Goal: Information Seeking & Learning: Understand process/instructions

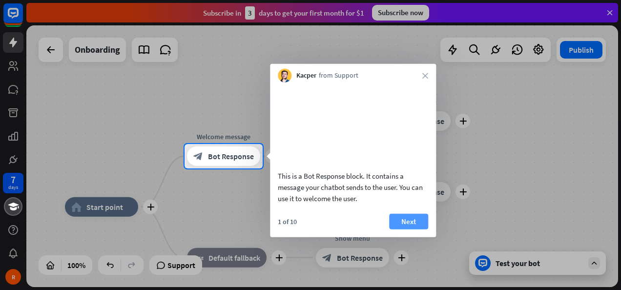
click at [408, 229] on button "Next" at bounding box center [408, 221] width 39 height 16
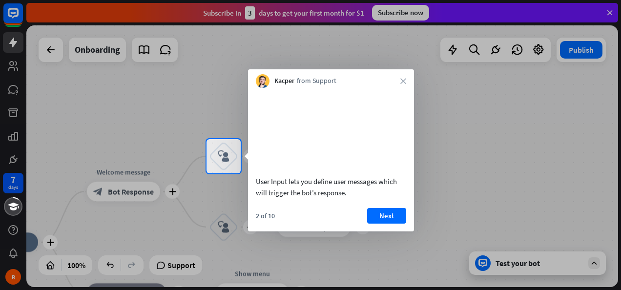
click at [408, 231] on div "2 of 10 Next" at bounding box center [331, 219] width 166 height 23
click at [387, 224] on button "Next" at bounding box center [386, 216] width 39 height 16
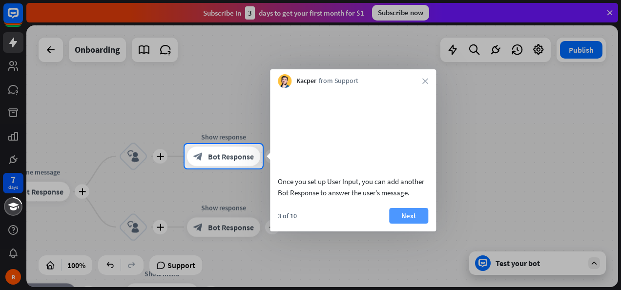
click at [415, 224] on button "Next" at bounding box center [408, 216] width 39 height 16
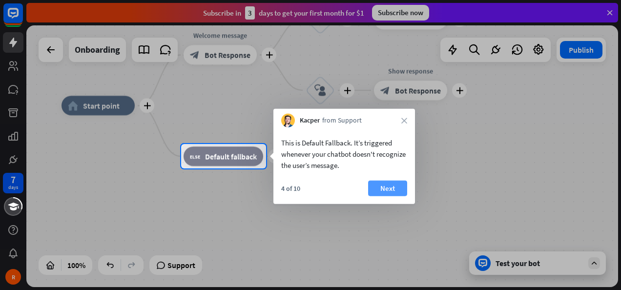
click at [393, 190] on button "Next" at bounding box center [387, 189] width 39 height 16
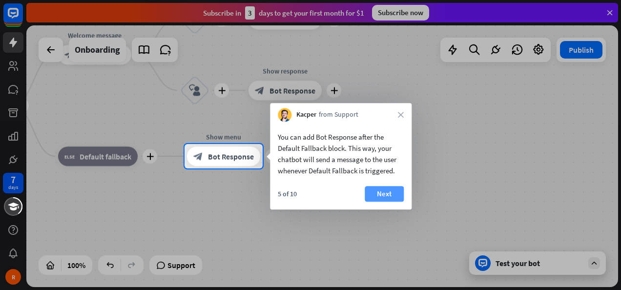
click at [392, 191] on button "Next" at bounding box center [384, 194] width 39 height 16
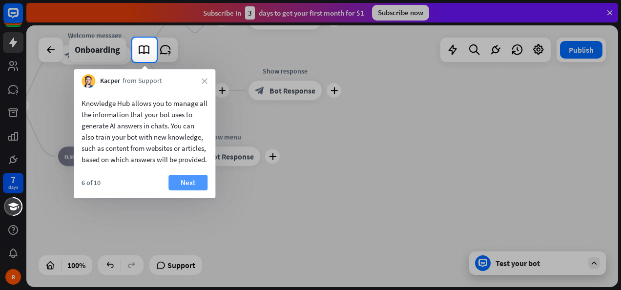
click at [199, 190] on button "Next" at bounding box center [187, 183] width 39 height 16
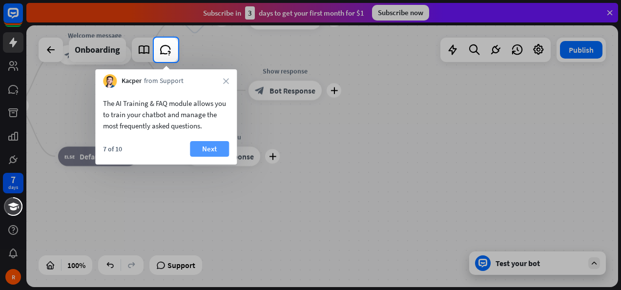
click at [211, 142] on button "Next" at bounding box center [209, 149] width 39 height 16
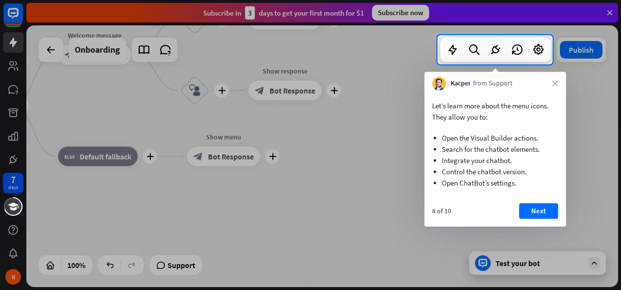
click at [491, 242] on div at bounding box center [310, 177] width 621 height 226
click at [541, 210] on button "Next" at bounding box center [538, 211] width 39 height 16
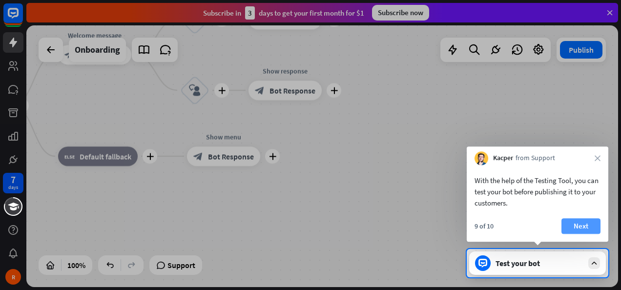
click at [575, 228] on button "Next" at bounding box center [580, 226] width 39 height 16
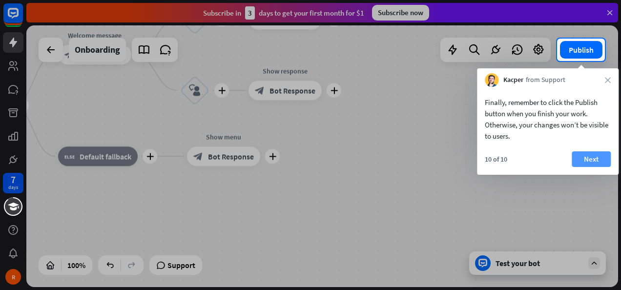
click at [595, 155] on button "Next" at bounding box center [591, 159] width 39 height 16
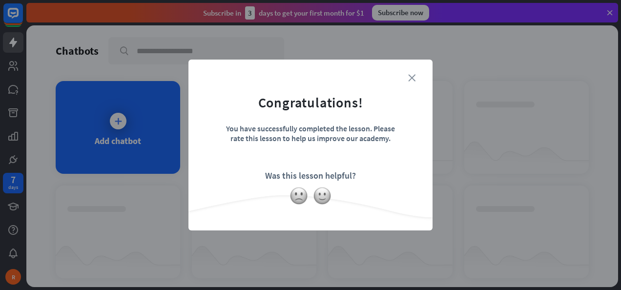
click at [412, 78] on icon "close" at bounding box center [411, 77] width 7 height 7
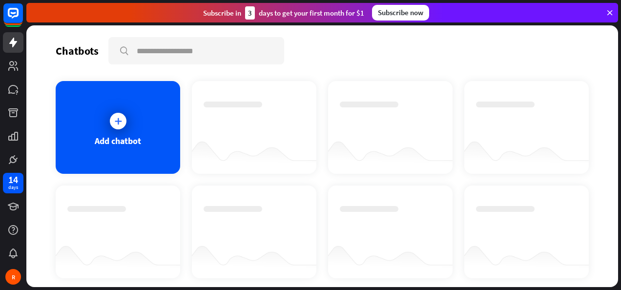
click at [610, 11] on icon at bounding box center [609, 12] width 9 height 9
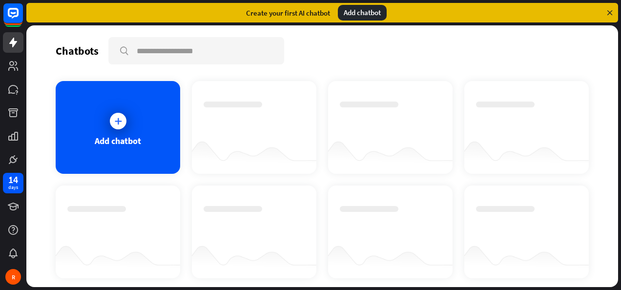
click at [608, 8] on icon at bounding box center [609, 12] width 9 height 9
